Goal: Information Seeking & Learning: Learn about a topic

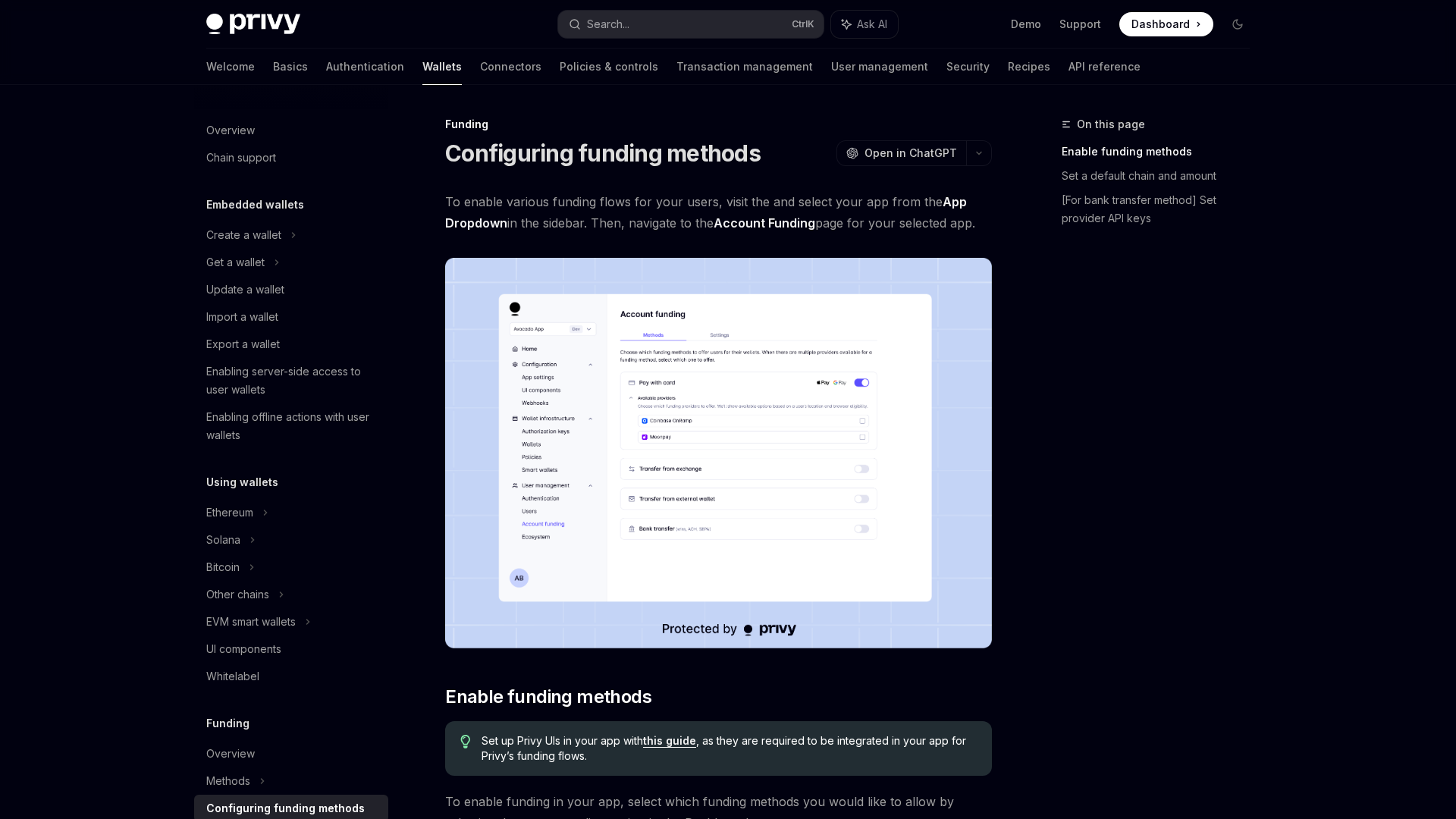
scroll to position [356, 0]
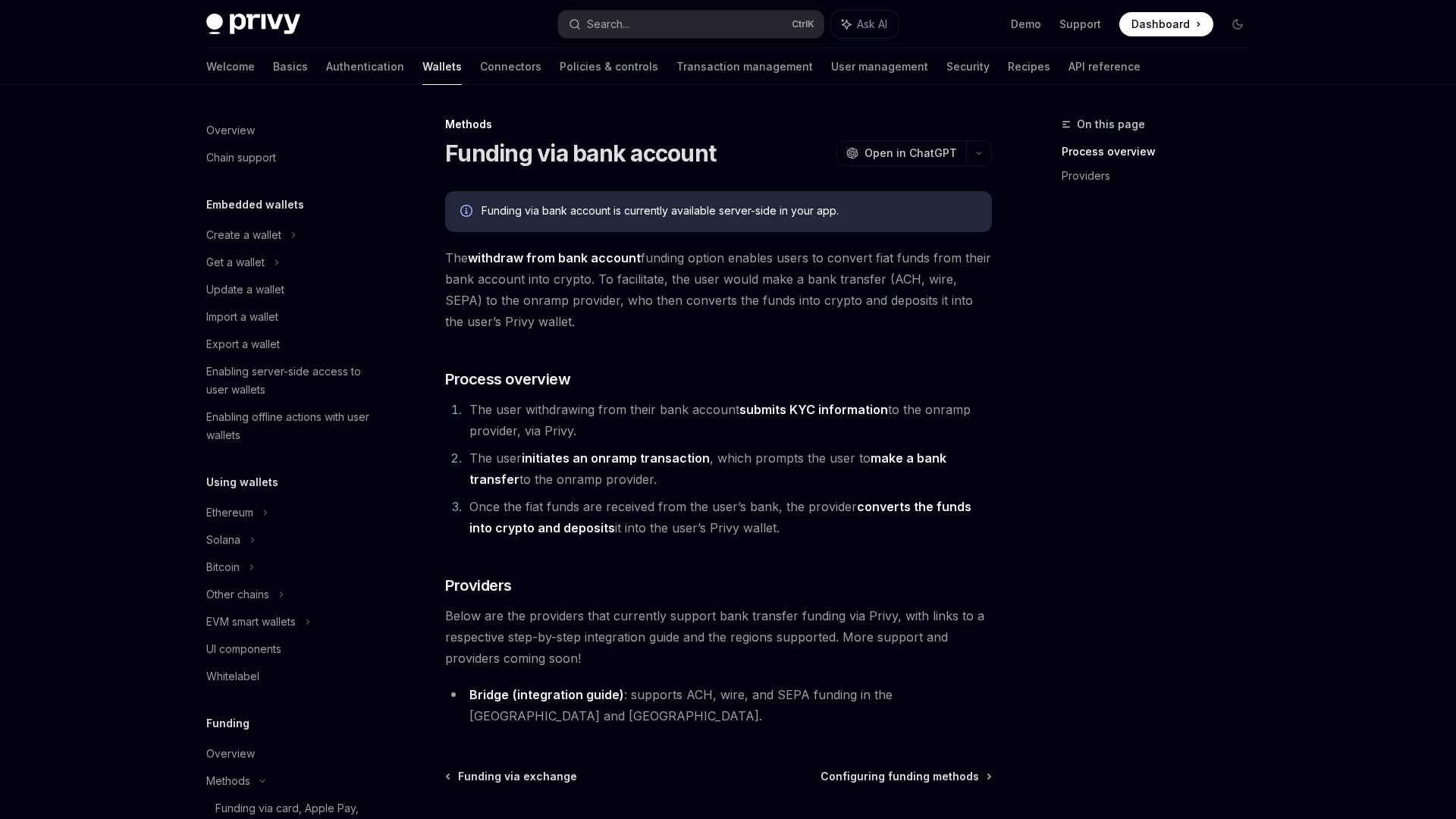
scroll to position [456, 0]
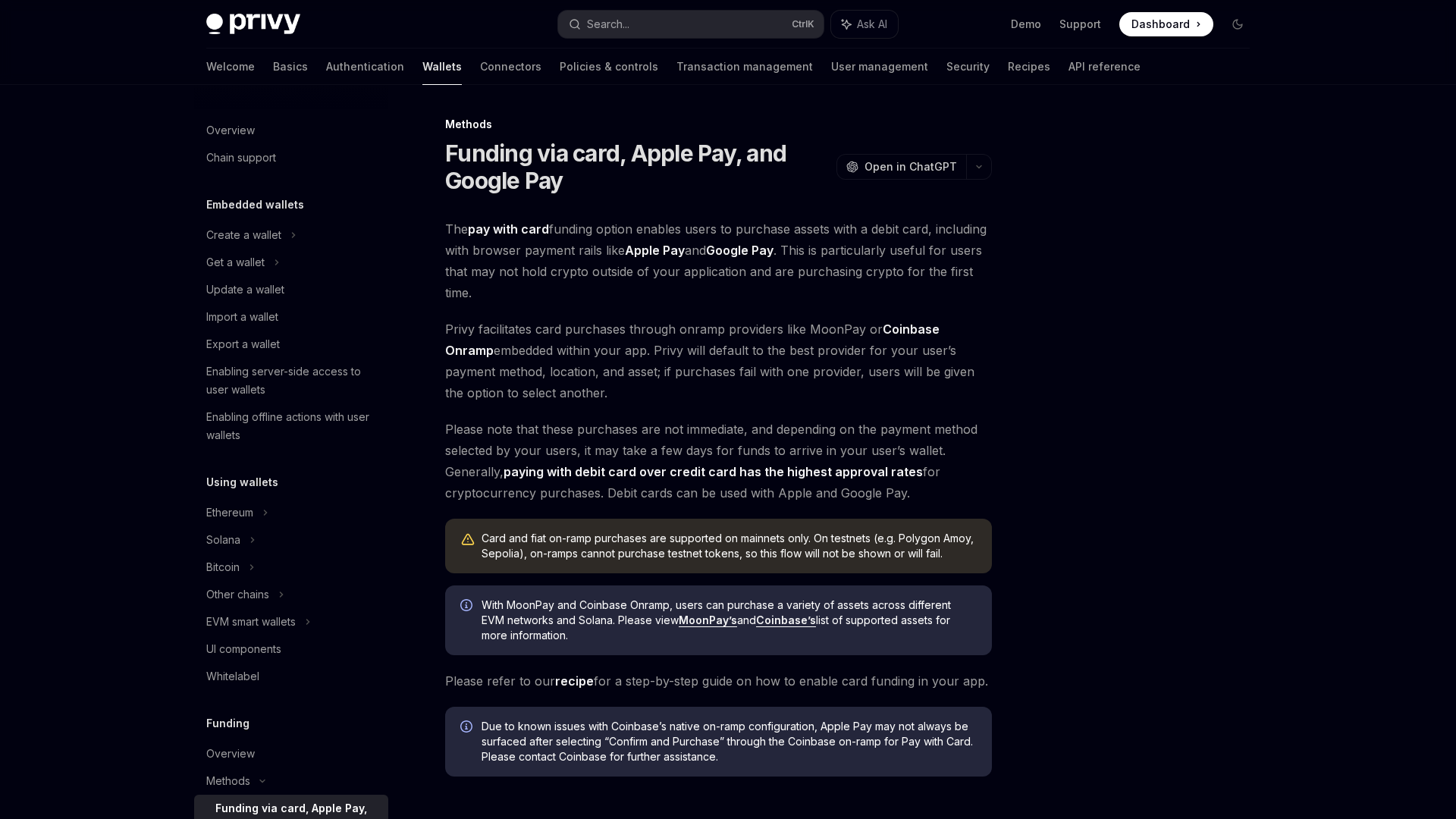
scroll to position [365, 0]
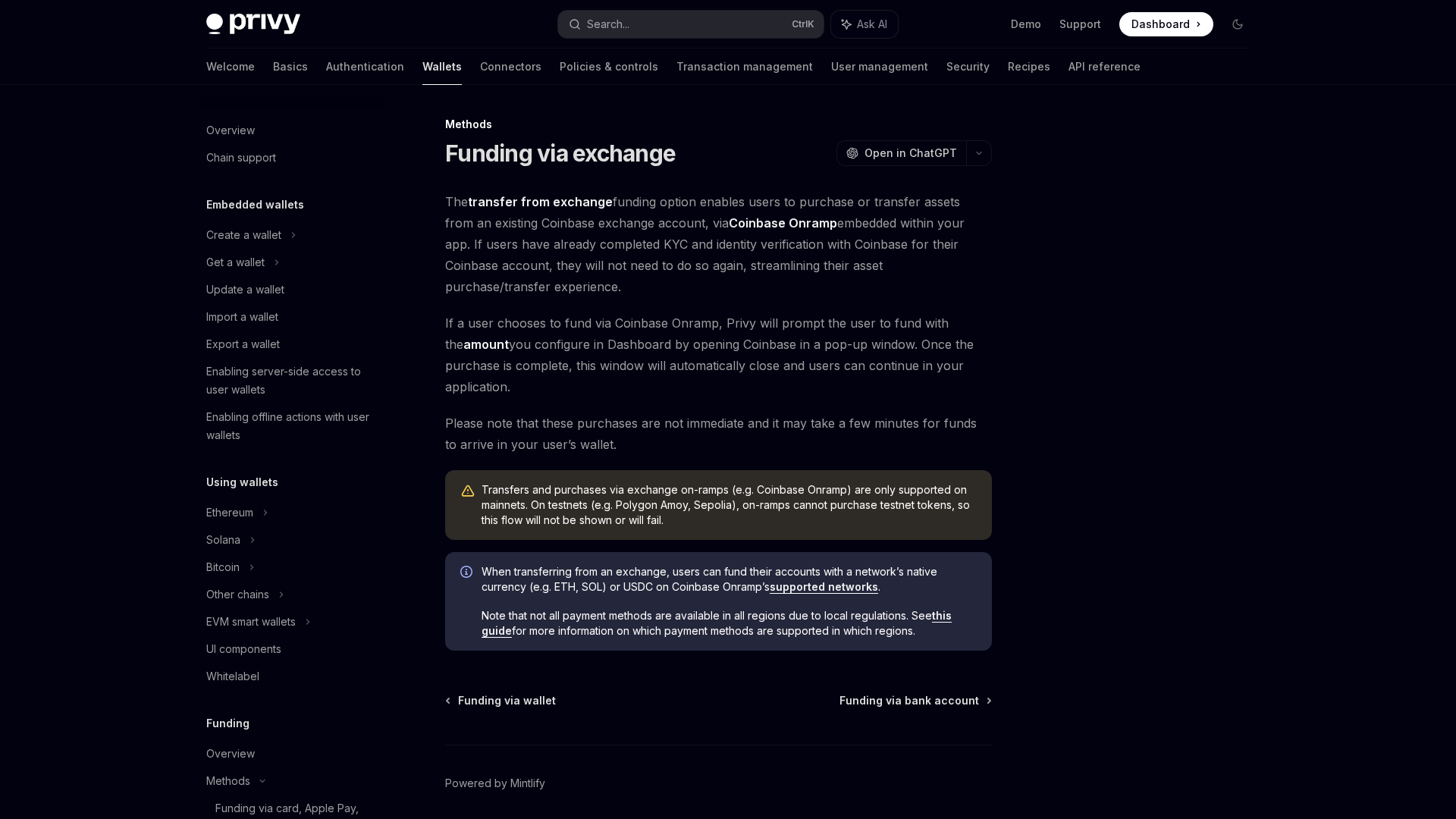
scroll to position [429, 0]
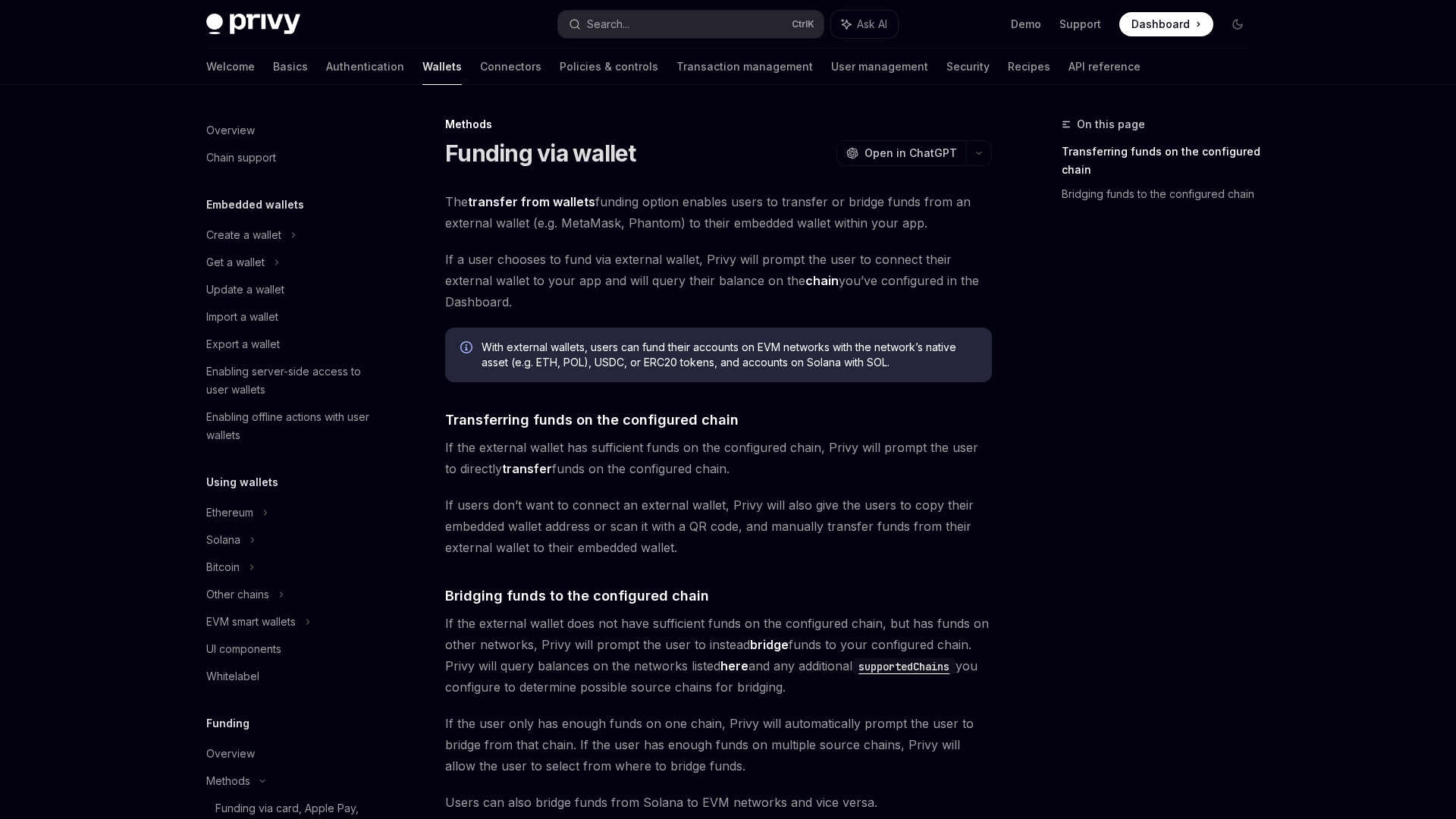
scroll to position [402, 0]
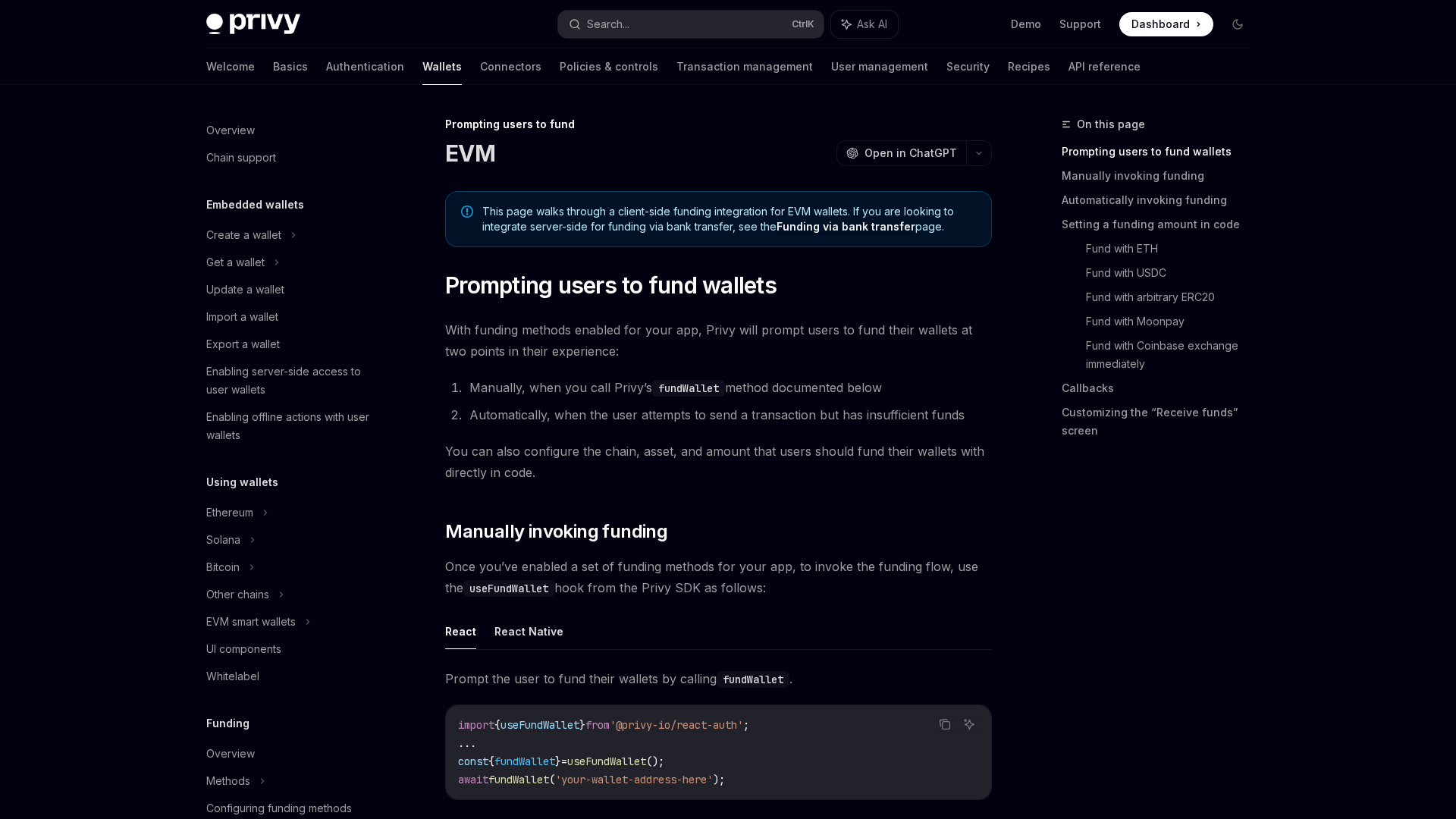
scroll to position [411, 0]
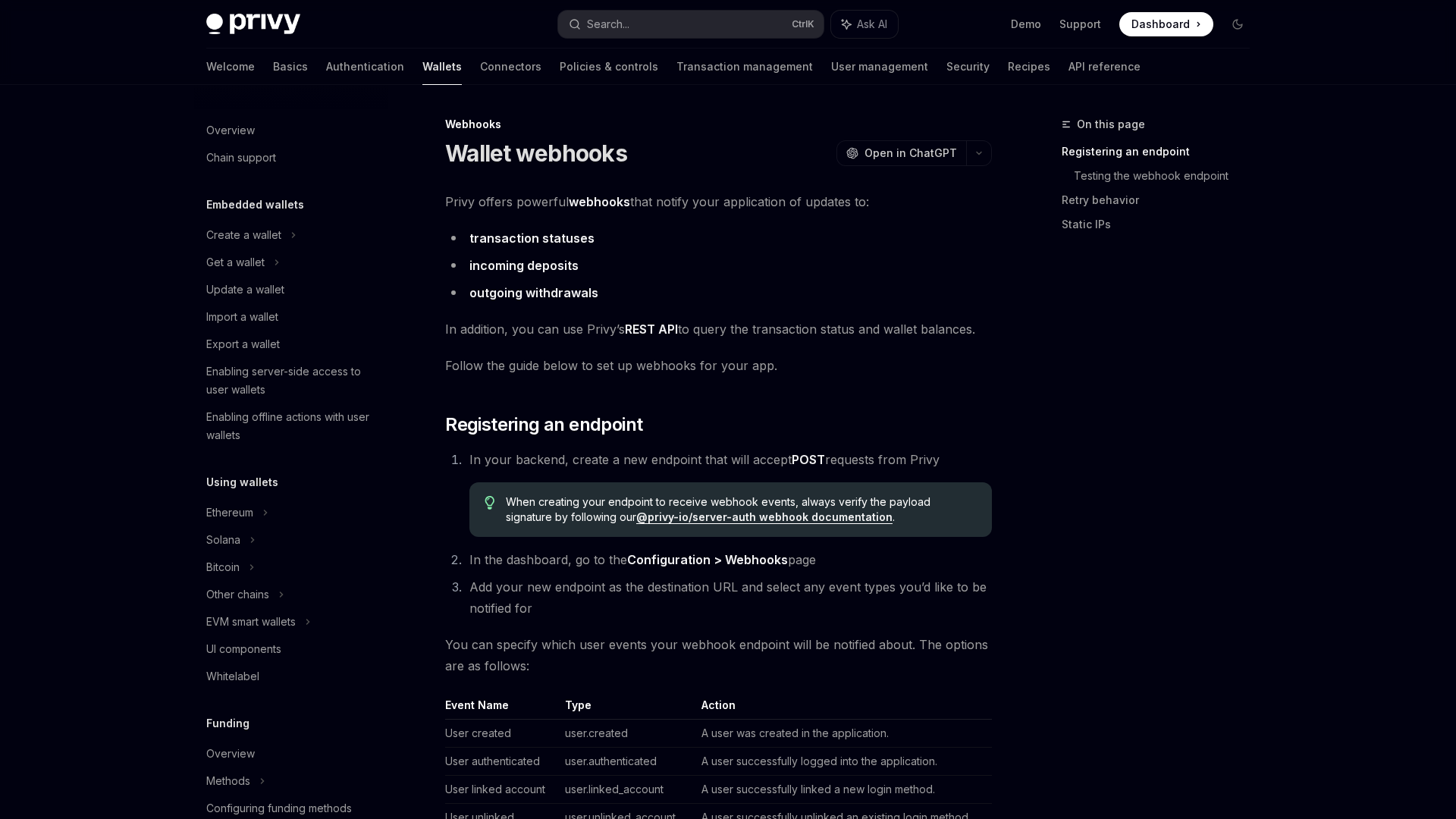
scroll to position [461, 0]
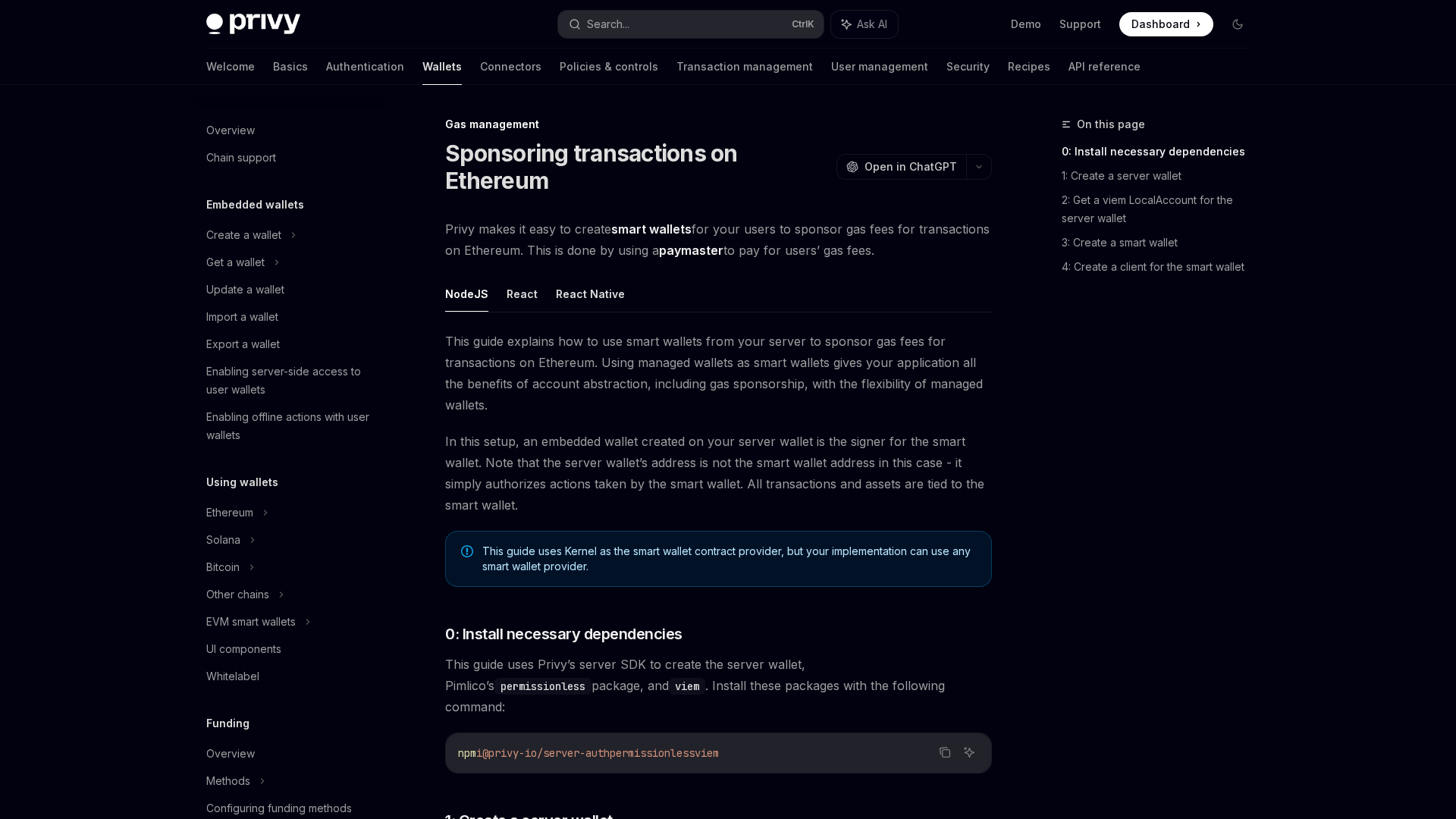
scroll to position [493, 0]
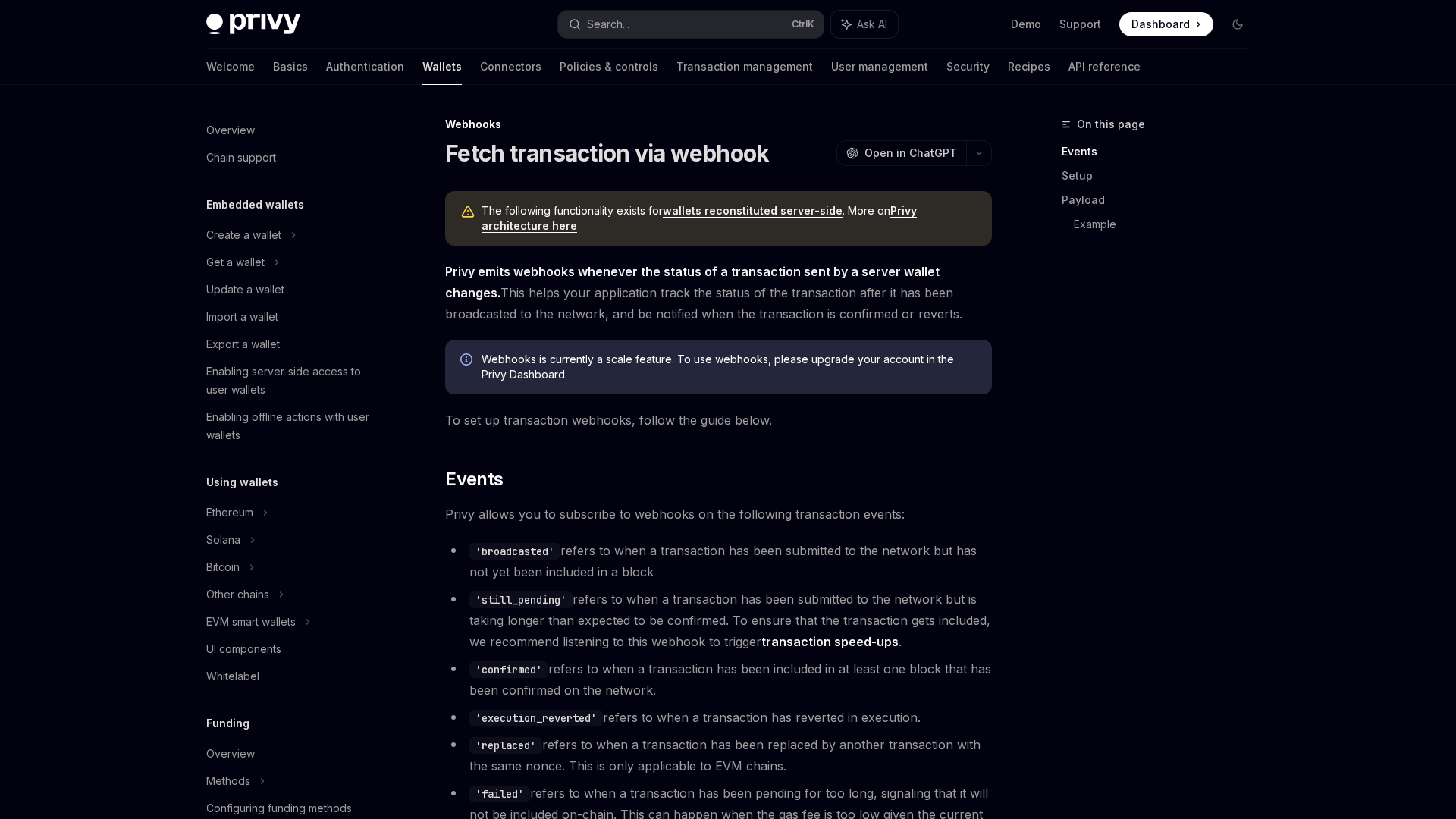
scroll to position [493, 0]
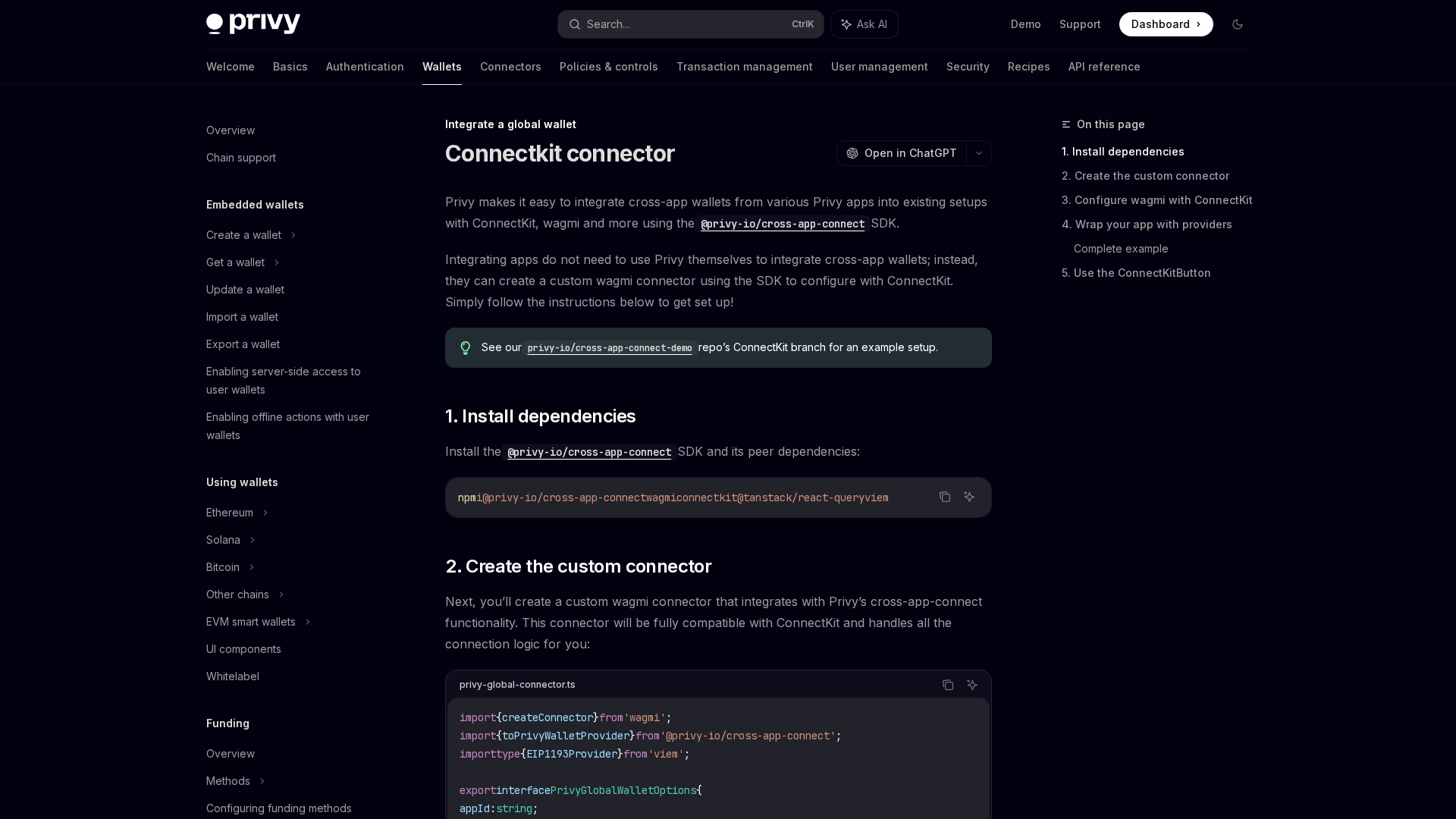
scroll to position [684, 0]
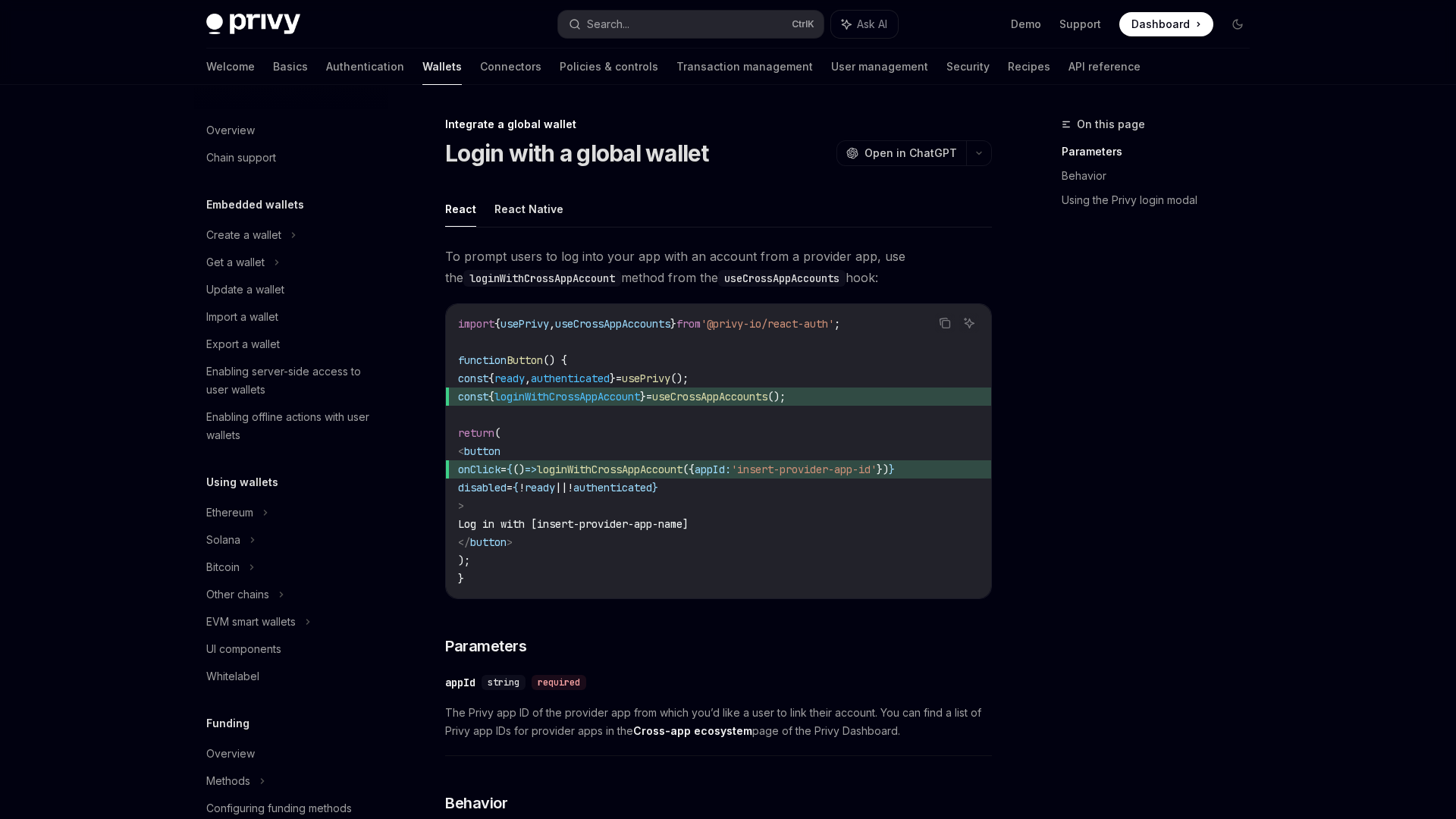
scroll to position [684, 0]
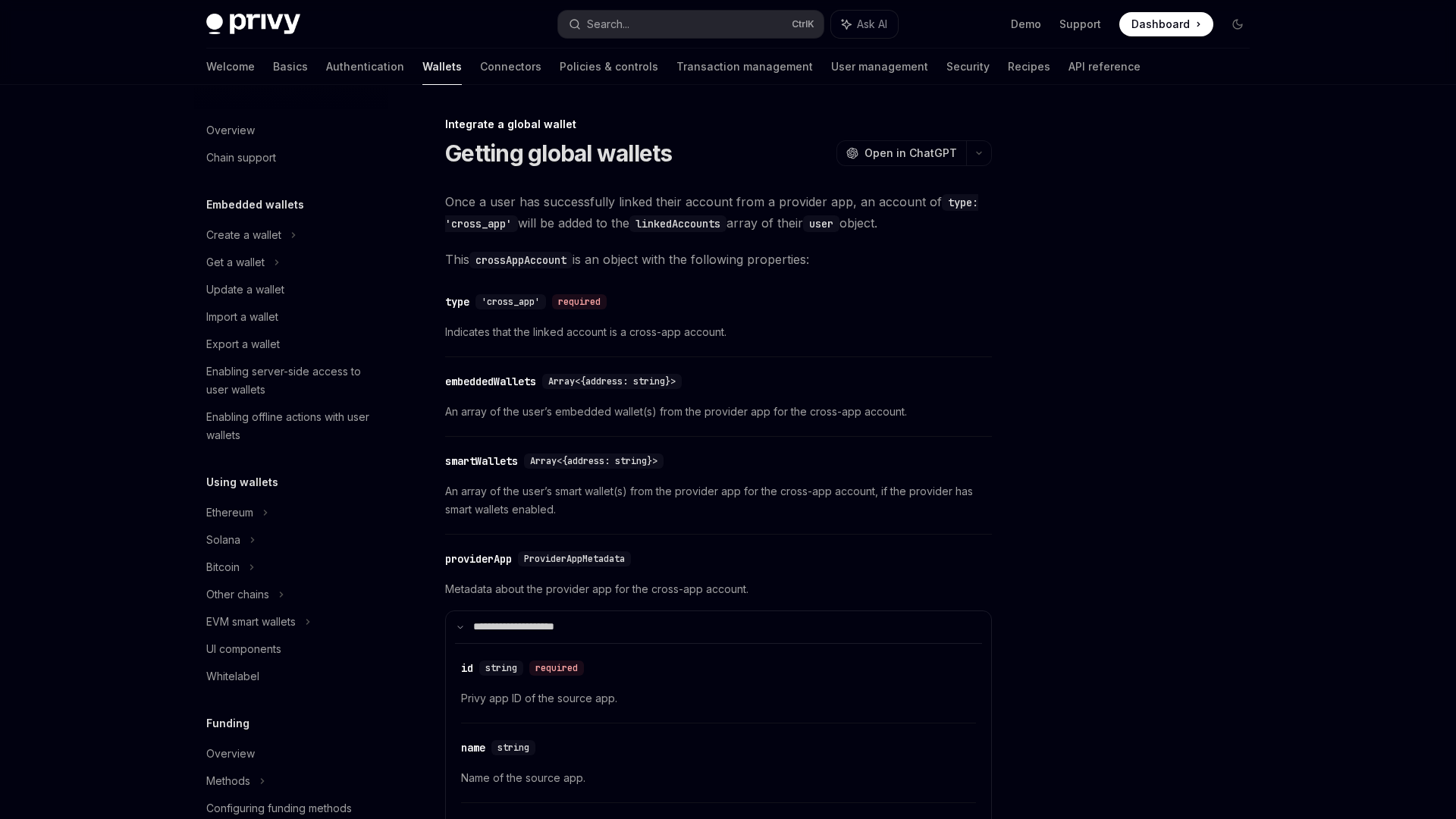
scroll to position [684, 0]
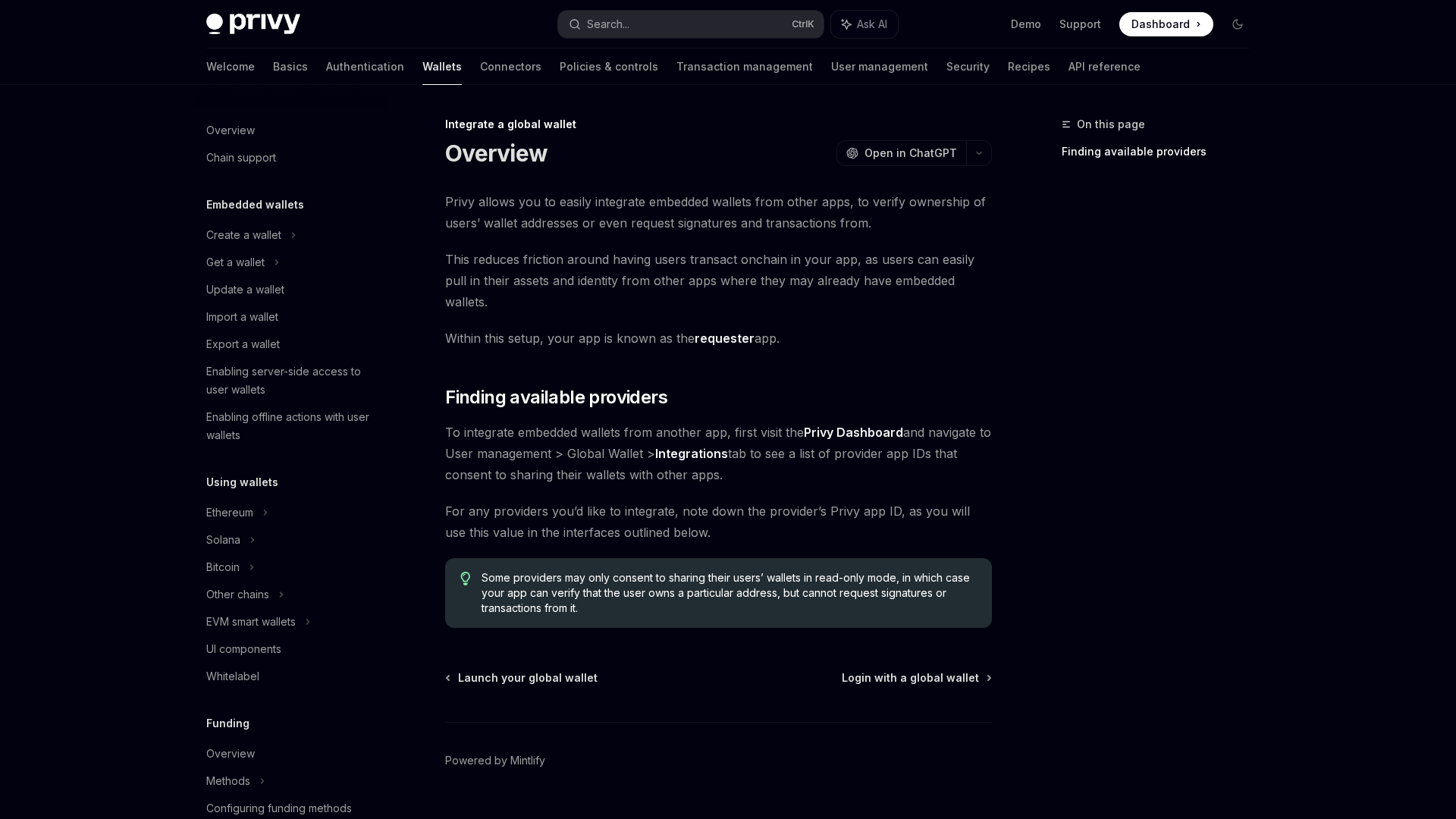
scroll to position [684, 0]
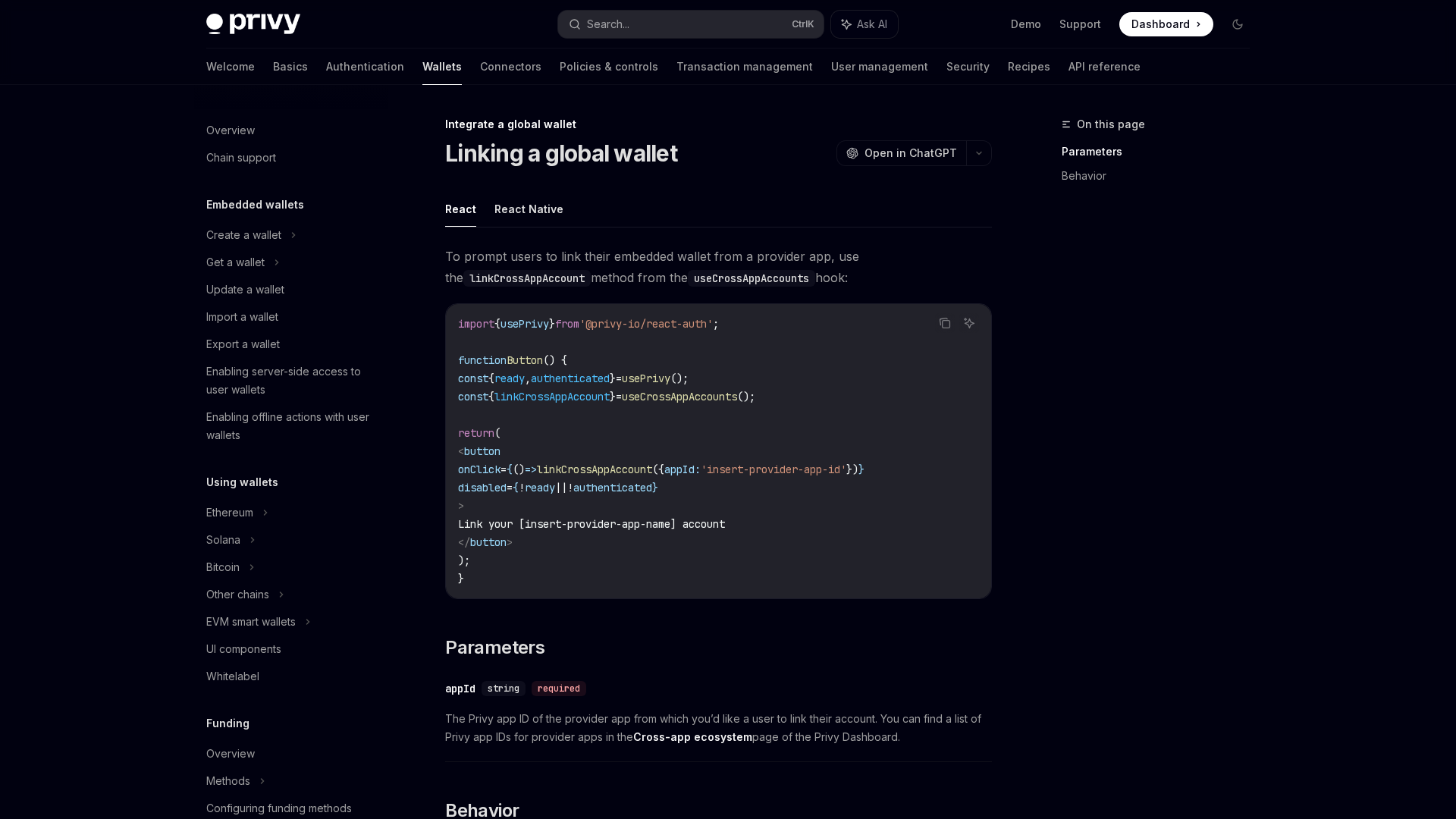
scroll to position [684, 0]
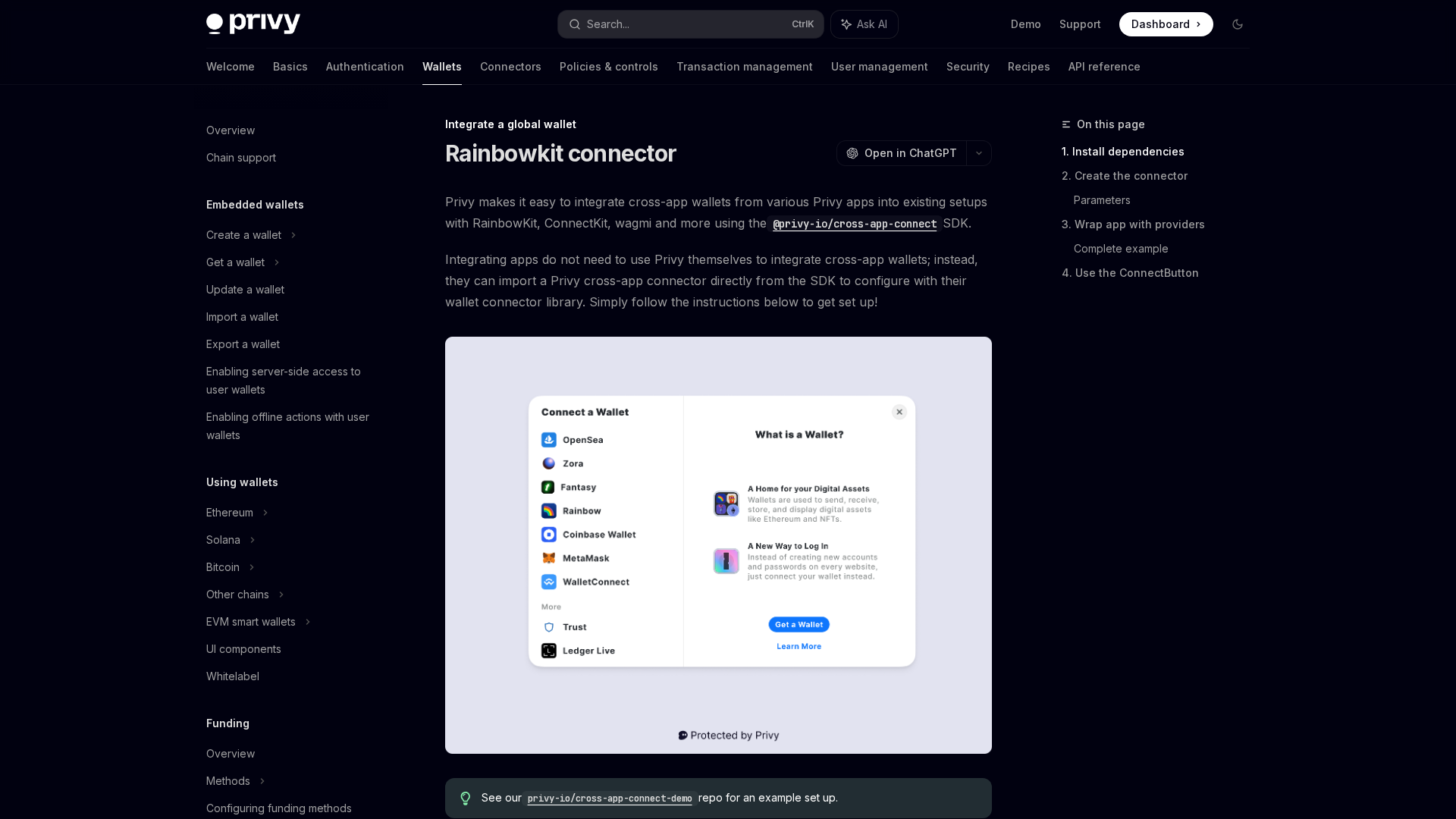
scroll to position [684, 0]
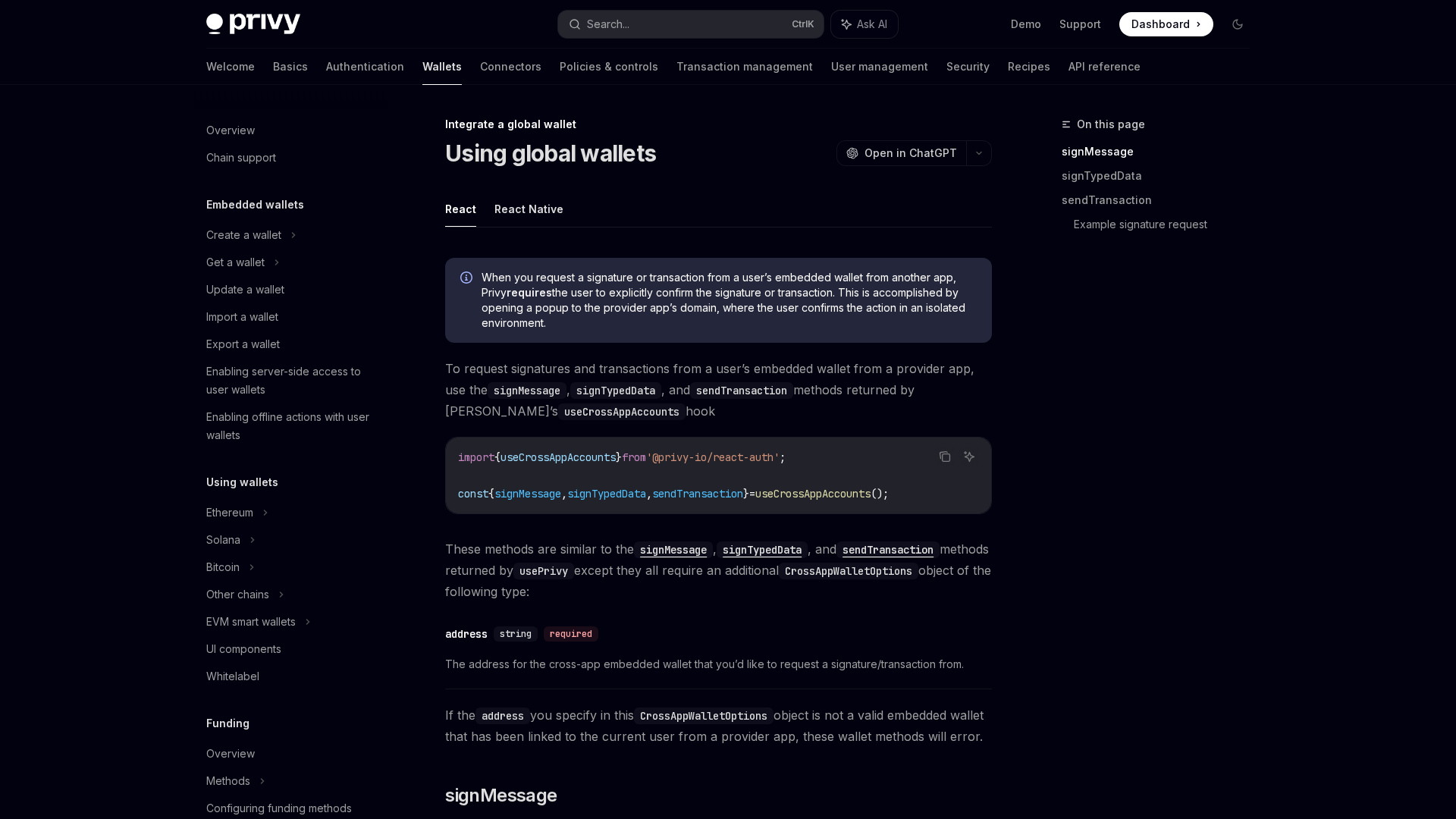
scroll to position [684, 0]
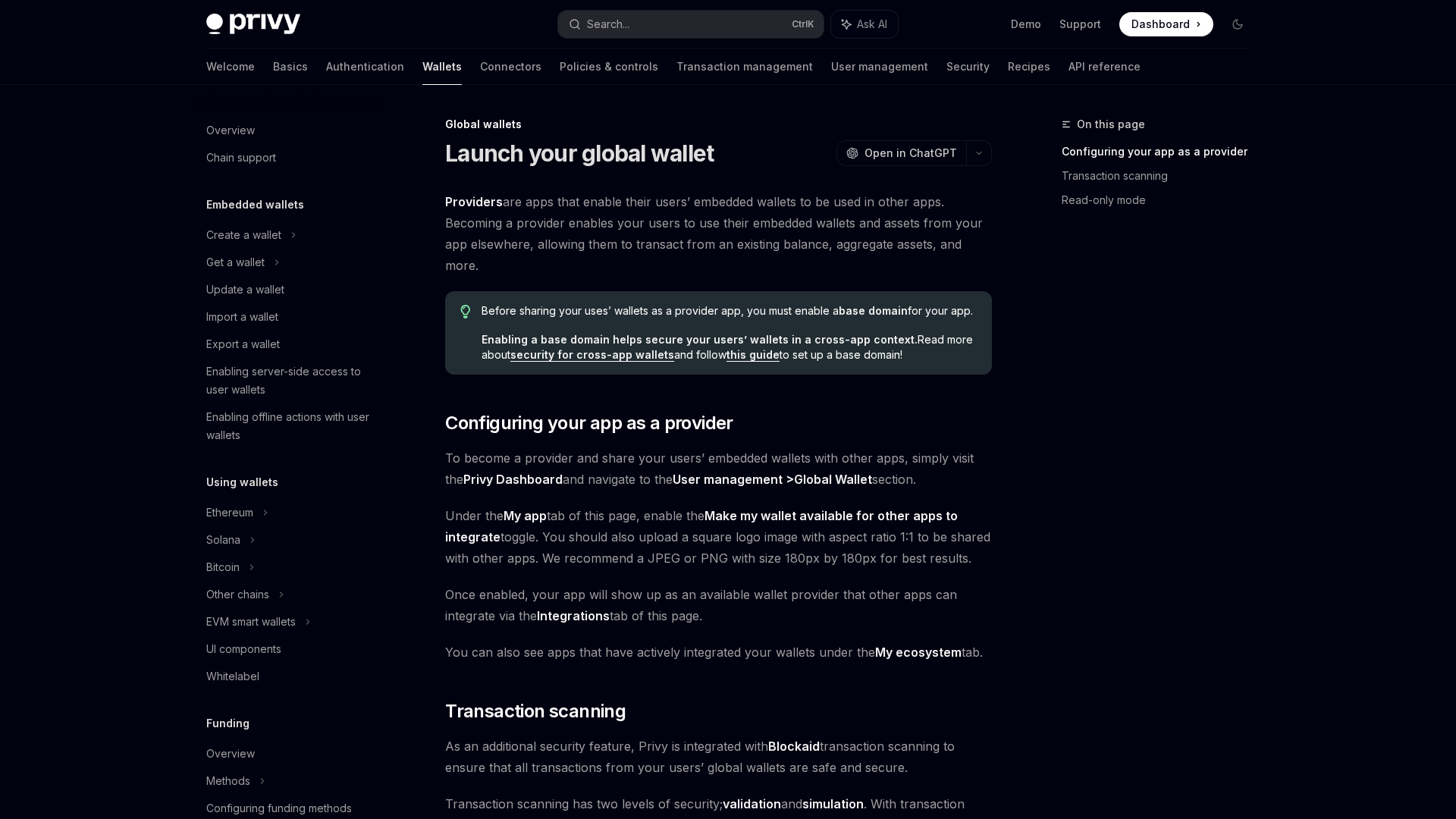
scroll to position [493, 0]
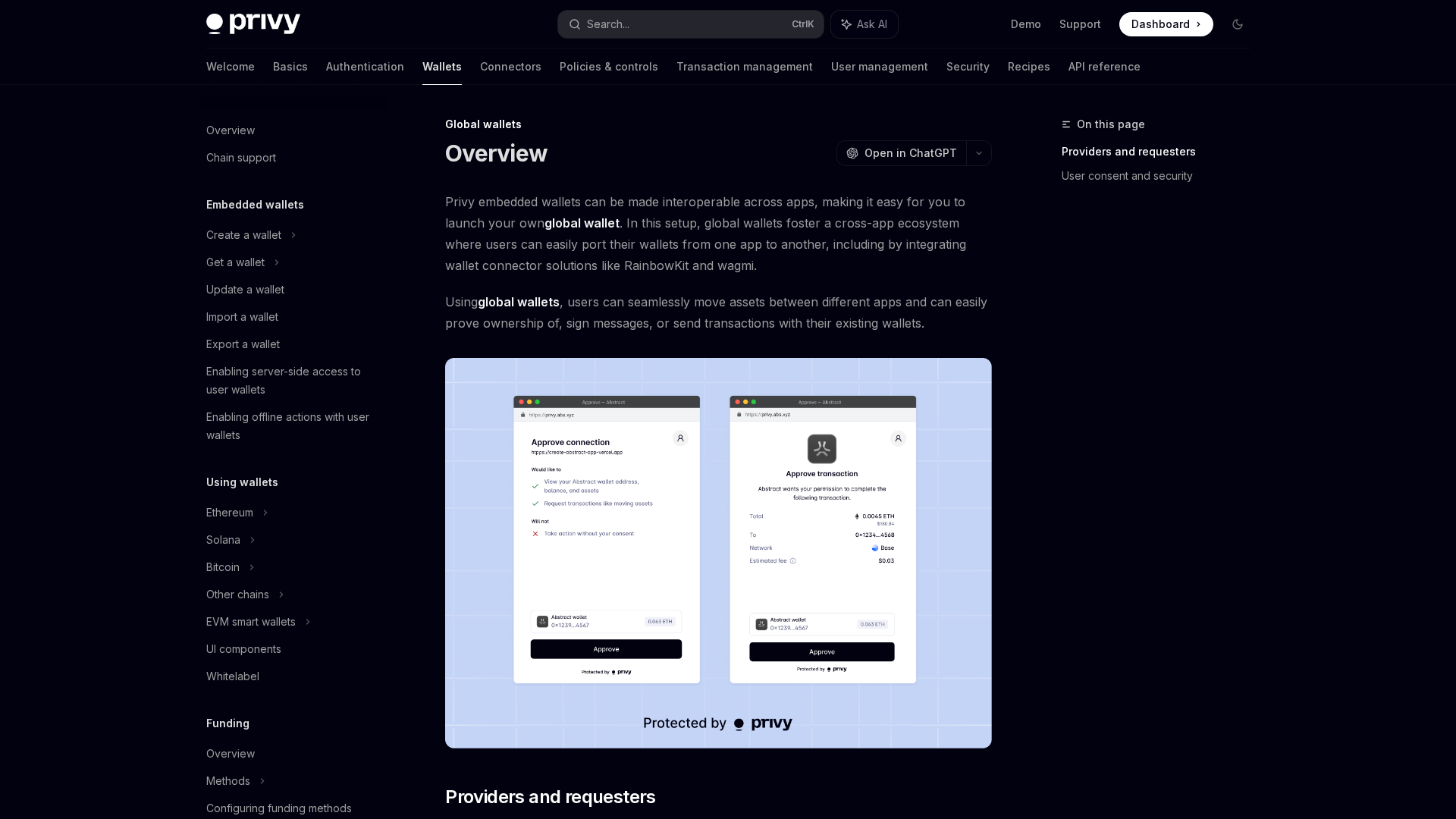
scroll to position [493, 0]
